Goal: Task Accomplishment & Management: Use online tool/utility

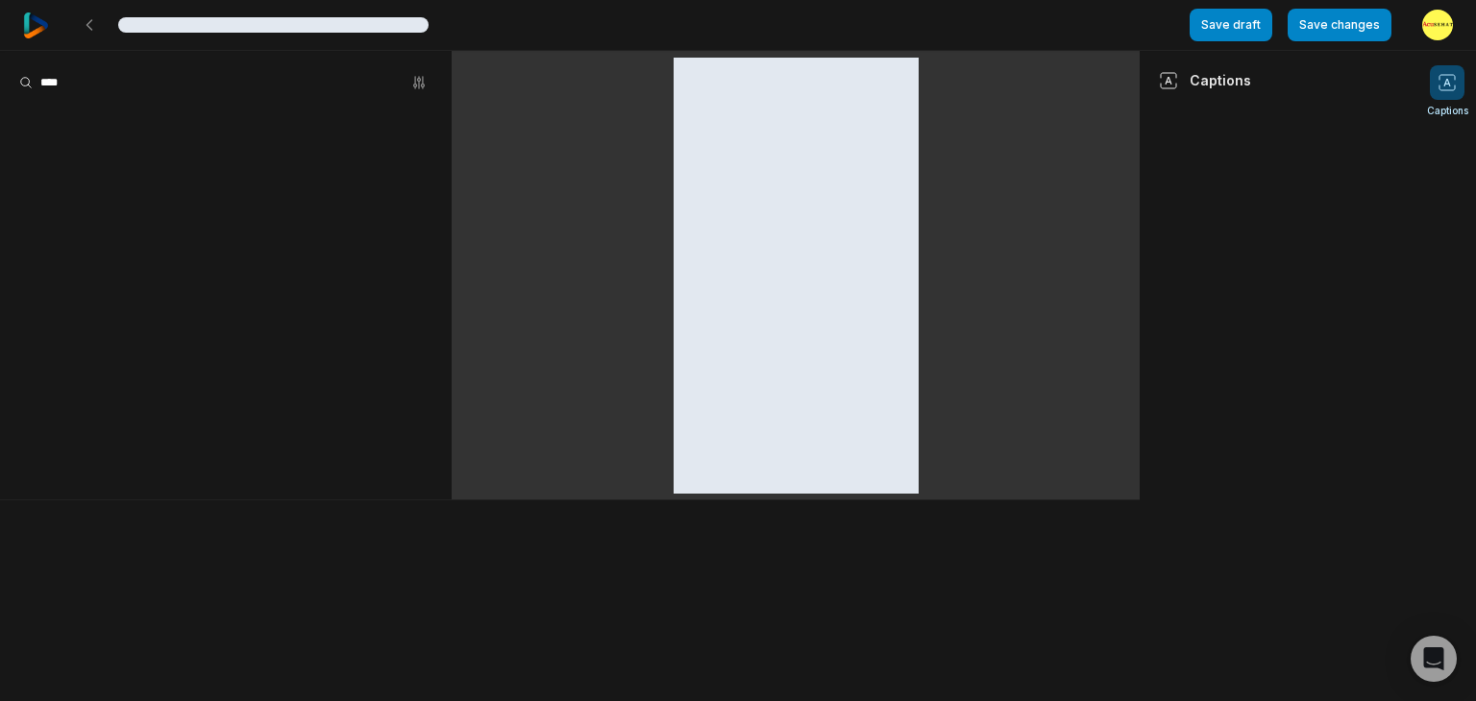
click at [26, 9] on div at bounding box center [36, 25] width 26 height 50
click at [37, 11] on div at bounding box center [36, 25] width 26 height 50
click at [38, 20] on img at bounding box center [36, 25] width 26 height 26
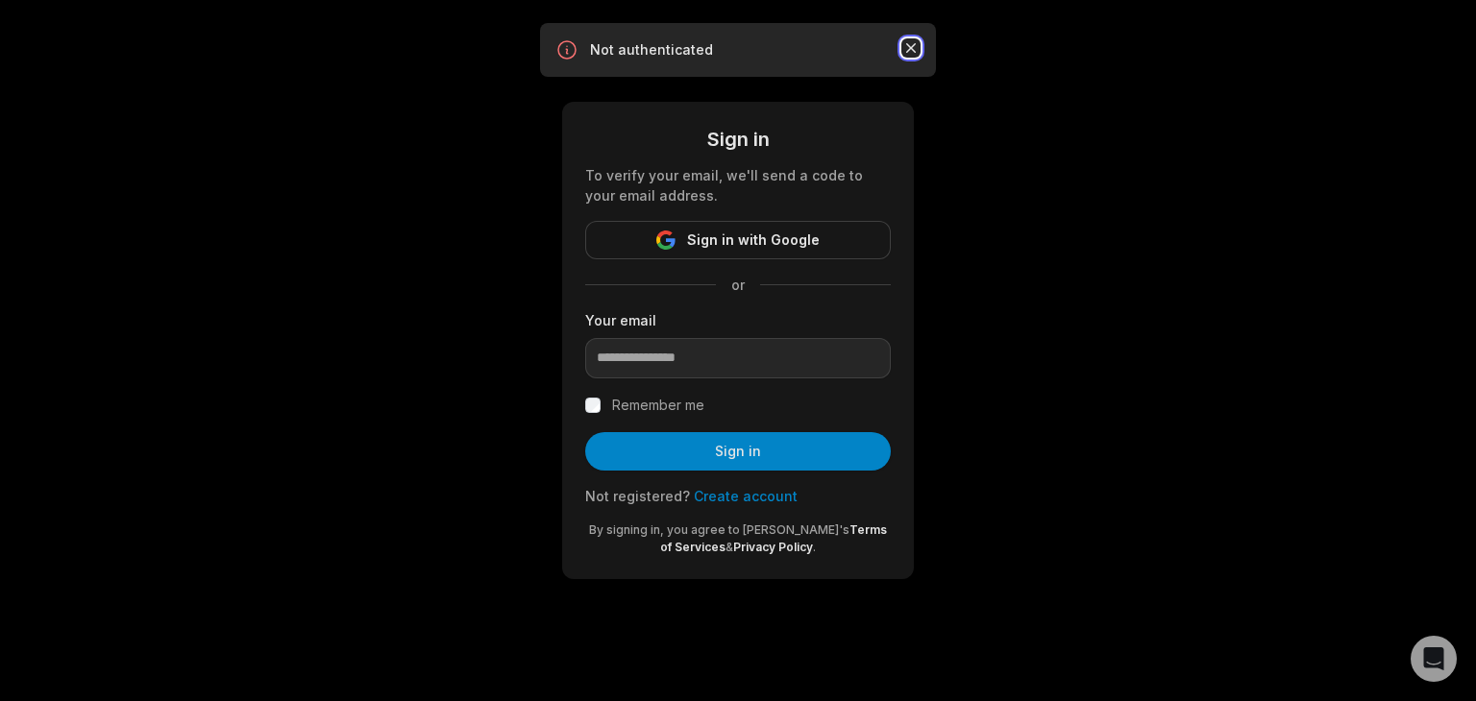
click at [912, 44] on icon "button" at bounding box center [910, 47] width 19 height 19
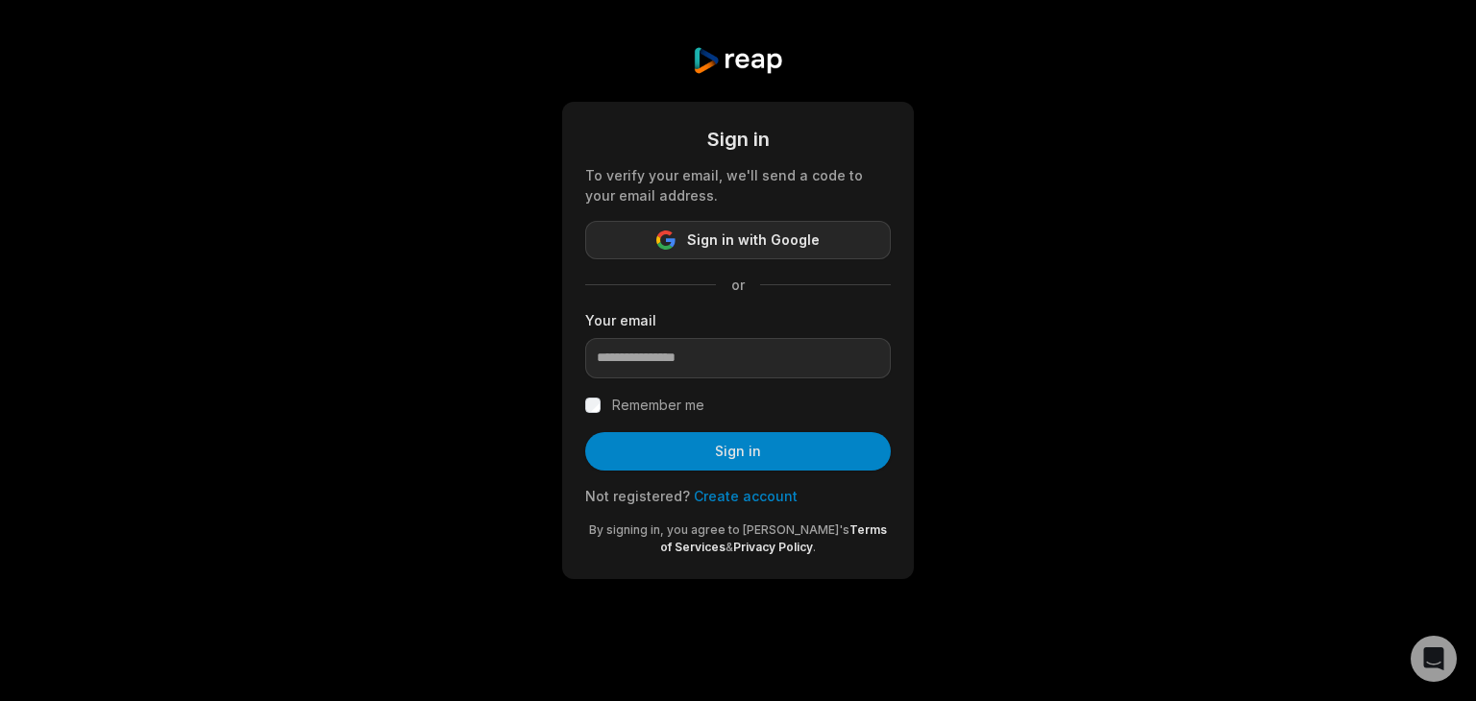
click at [772, 232] on span "Sign in with Google" at bounding box center [753, 240] width 133 height 23
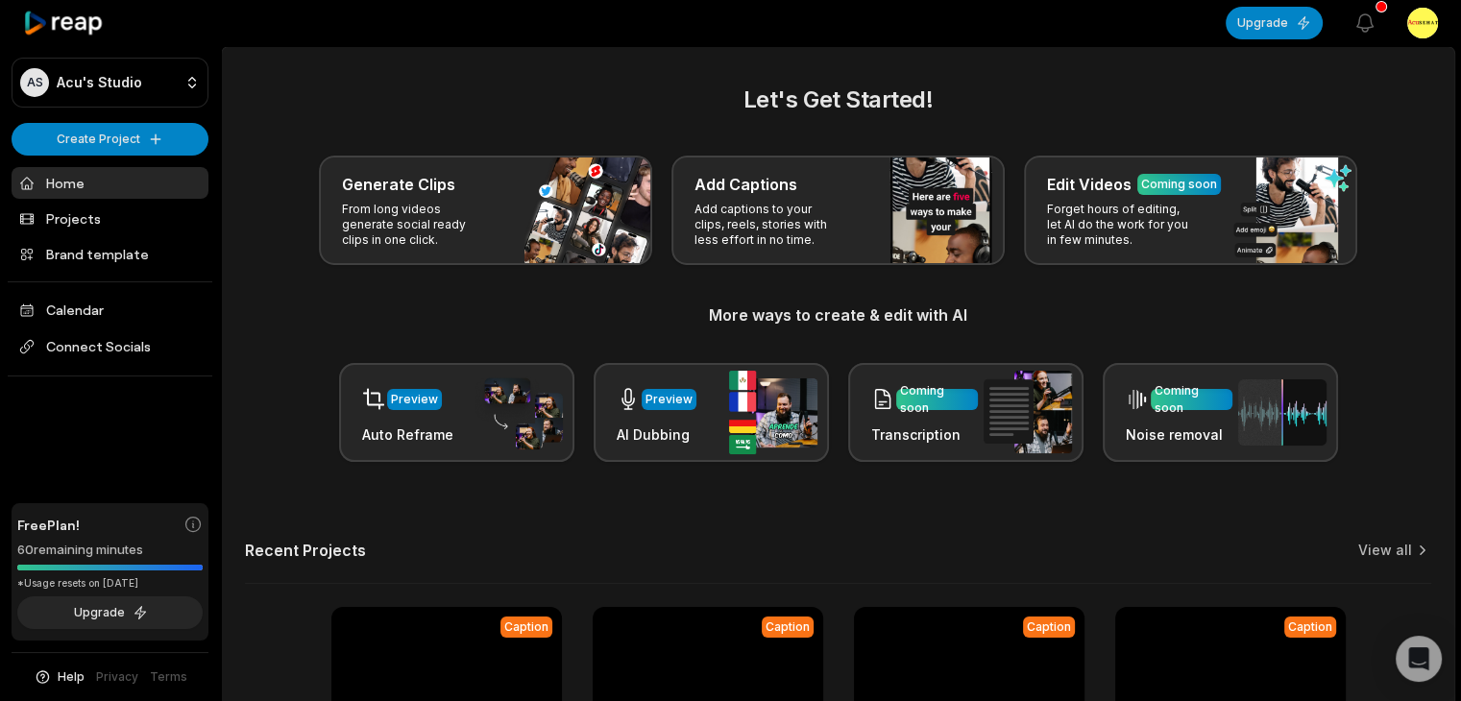
click at [769, 271] on div "Let's Get Started! Generate Clips From long videos generate social ready clips …" at bounding box center [838, 273] width 1187 height 380
click at [772, 266] on div "Let's Get Started! Generate Clips From long videos generate social ready clips …" at bounding box center [838, 273] width 1187 height 380
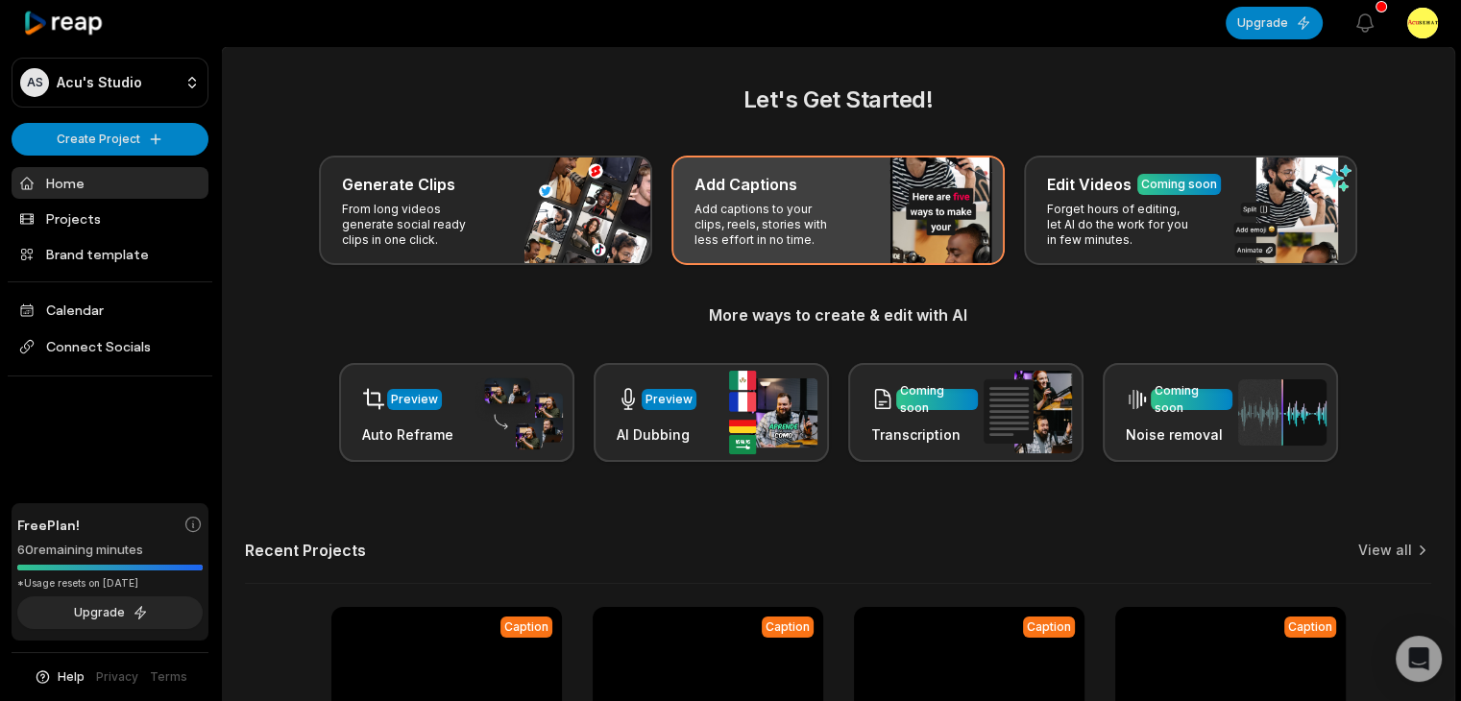
click at [761, 197] on div "Add Captions Add captions to your clips, reels, stories with less effort in no …" at bounding box center [838, 211] width 333 height 110
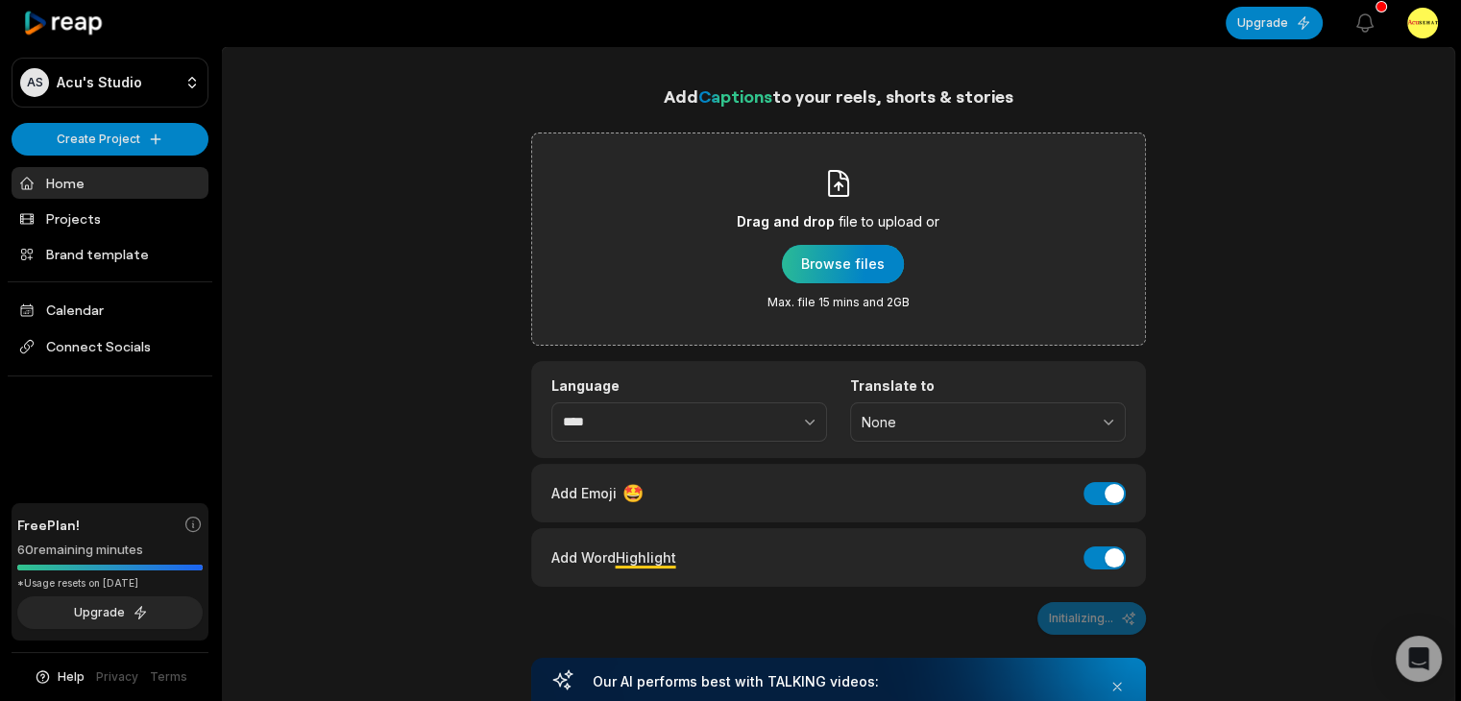
click at [847, 261] on div "button" at bounding box center [843, 264] width 122 height 38
